Goal: Information Seeking & Learning: Learn about a topic

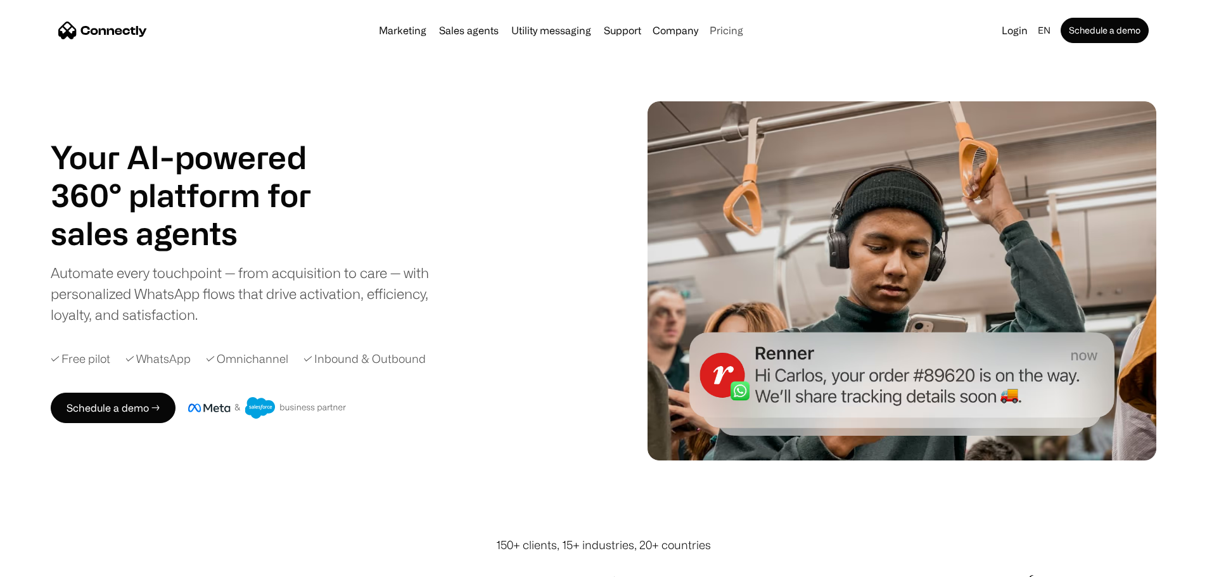
click at [749, 31] on link "Pricing" at bounding box center [727, 30] width 44 height 10
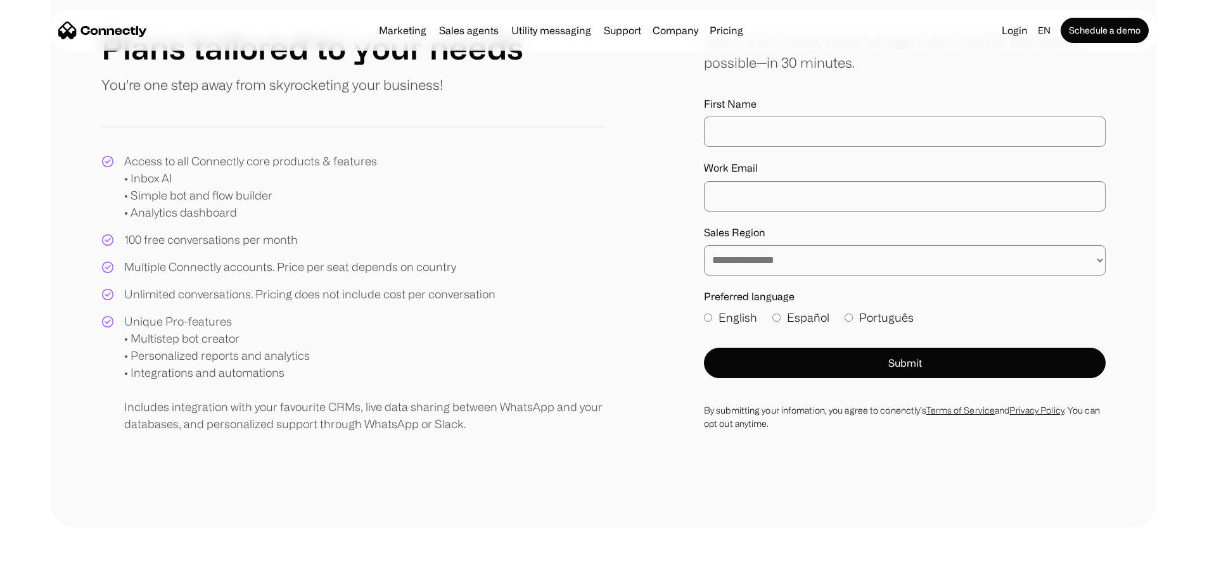
scroll to position [79, 0]
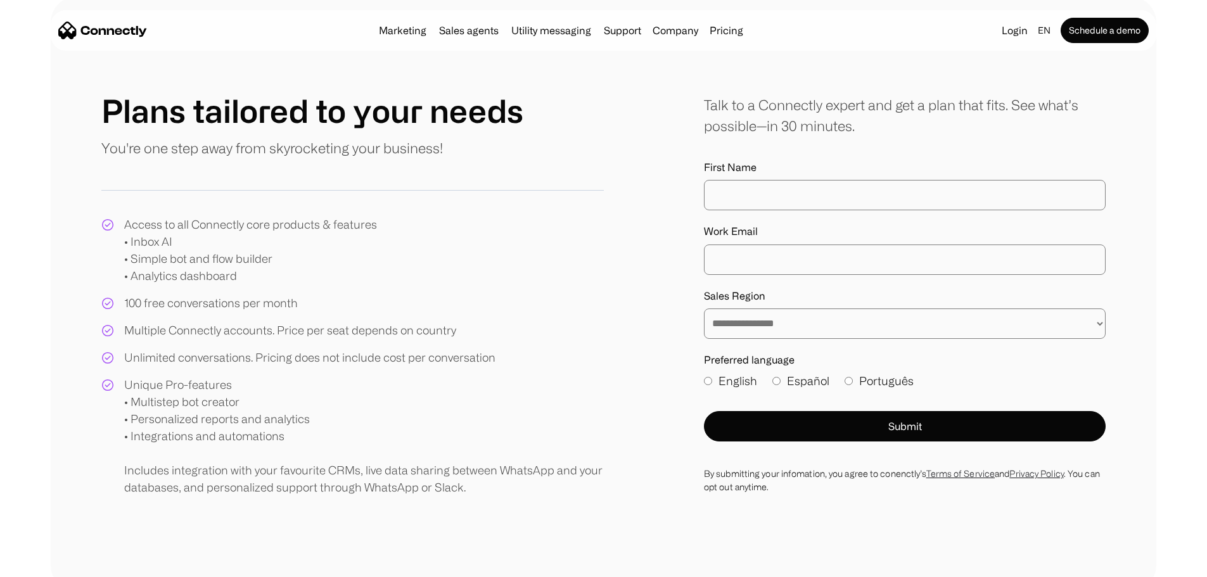
click at [147, 28] on img "home" at bounding box center [102, 31] width 89 height 18
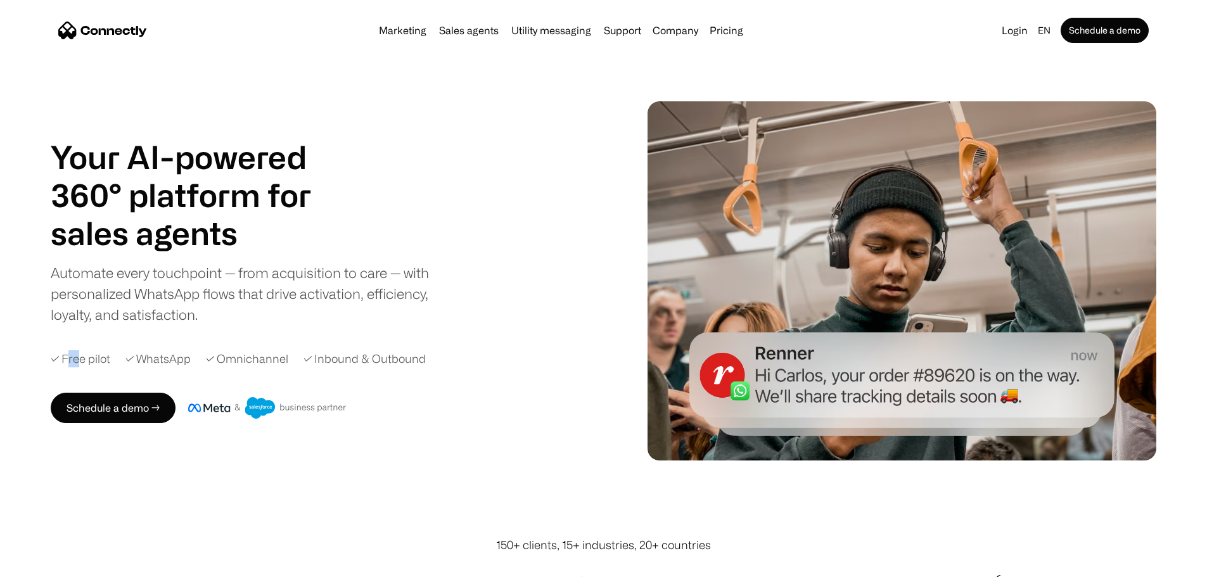
drag, startPoint x: 106, startPoint y: 382, endPoint x: 184, endPoint y: 380, distance: 77.3
click at [110, 368] on div "✓ Free pilot" at bounding box center [81, 359] width 60 height 17
click at [418, 368] on div "✓ Inbound & Outbound" at bounding box center [365, 359] width 122 height 17
